Goal: Task Accomplishment & Management: Manage account settings

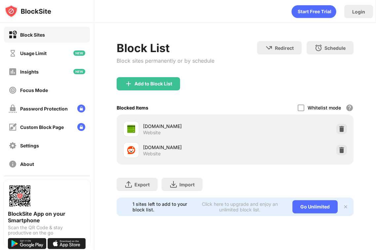
click at [336, 147] on div "reddit.com Website" at bounding box center [235, 150] width 229 height 21
click at [339, 147] on img at bounding box center [341, 150] width 7 height 7
